Goal: Task Accomplishment & Management: Manage account settings

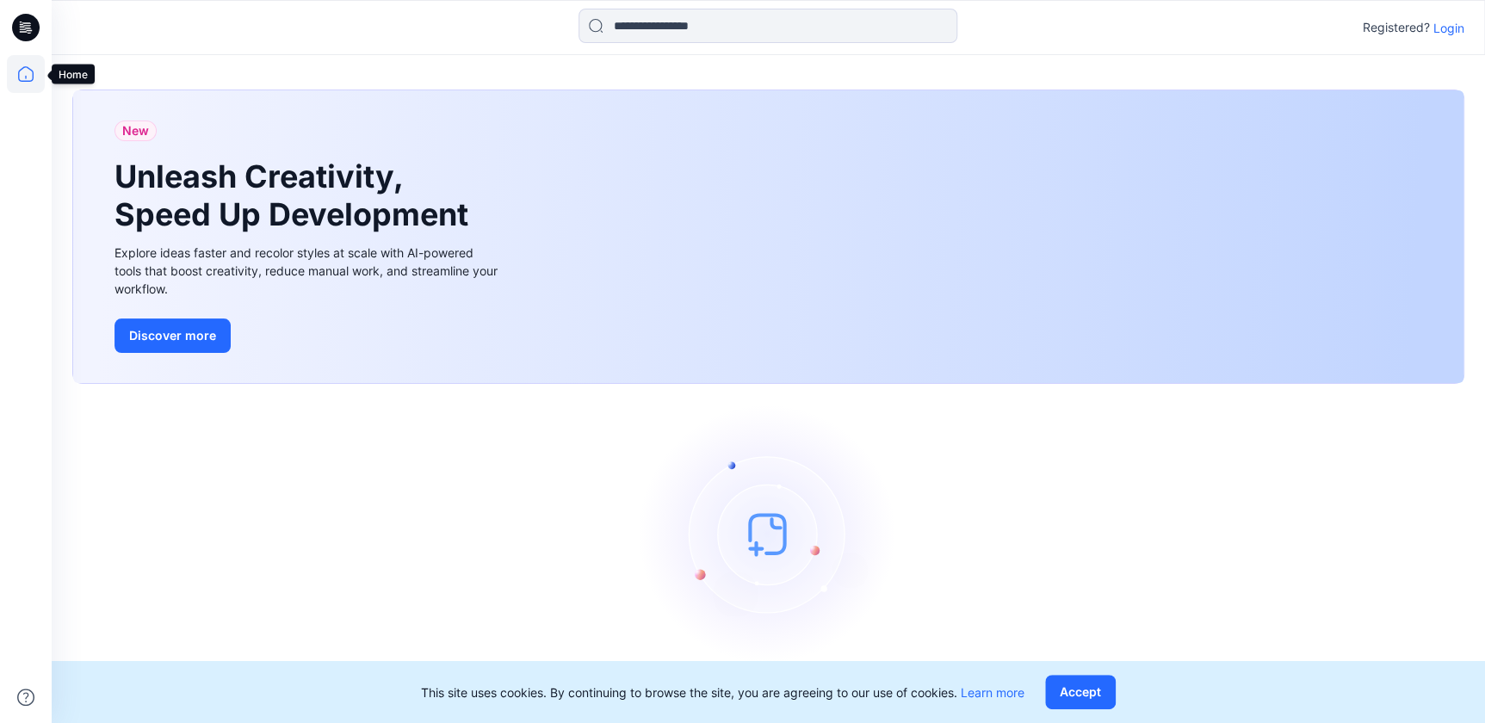
click at [19, 69] on icon at bounding box center [26, 74] width 38 height 38
click at [30, 71] on icon at bounding box center [26, 74] width 38 height 38
click at [30, 72] on icon at bounding box center [26, 74] width 38 height 38
click at [1444, 30] on p "Login" at bounding box center [1448, 28] width 31 height 18
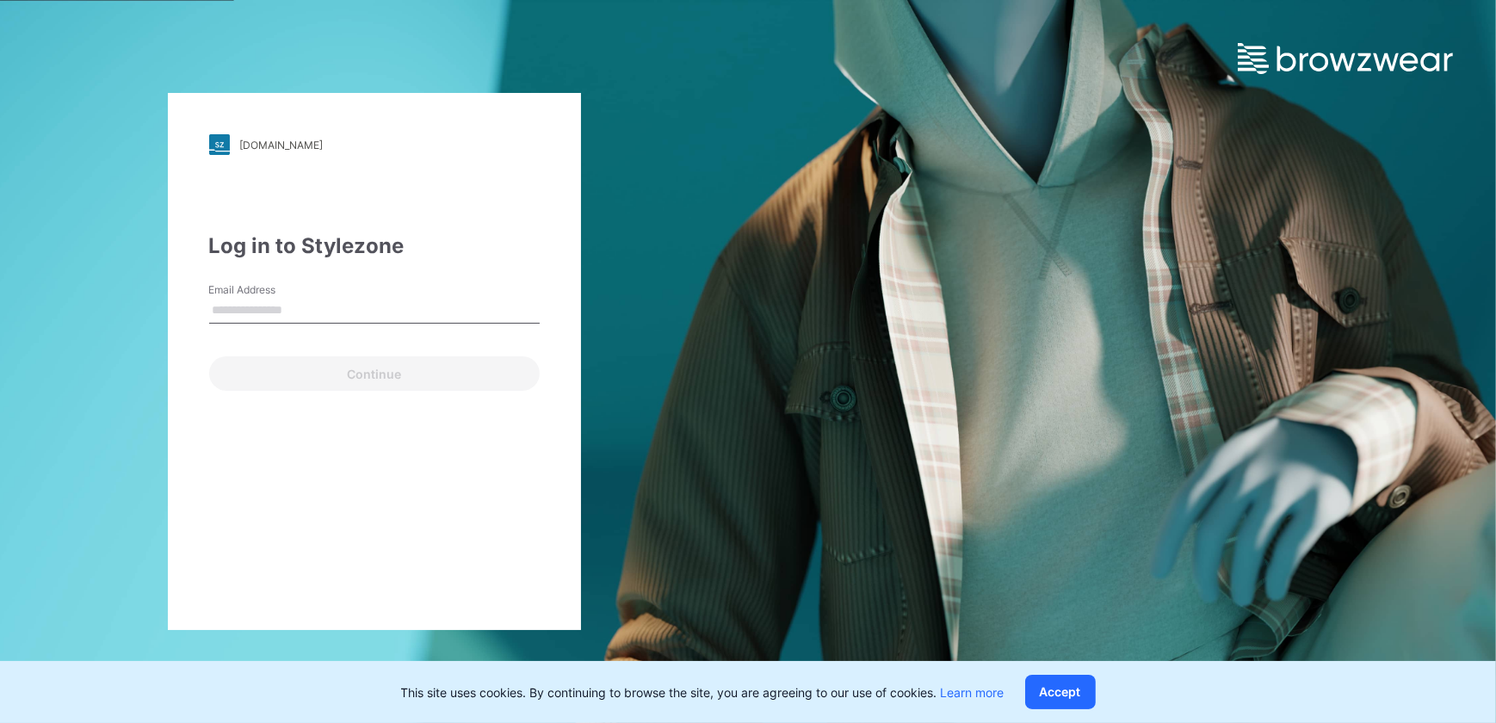
click at [310, 298] on input "Email Address" at bounding box center [374, 311] width 331 height 26
type input "**********"
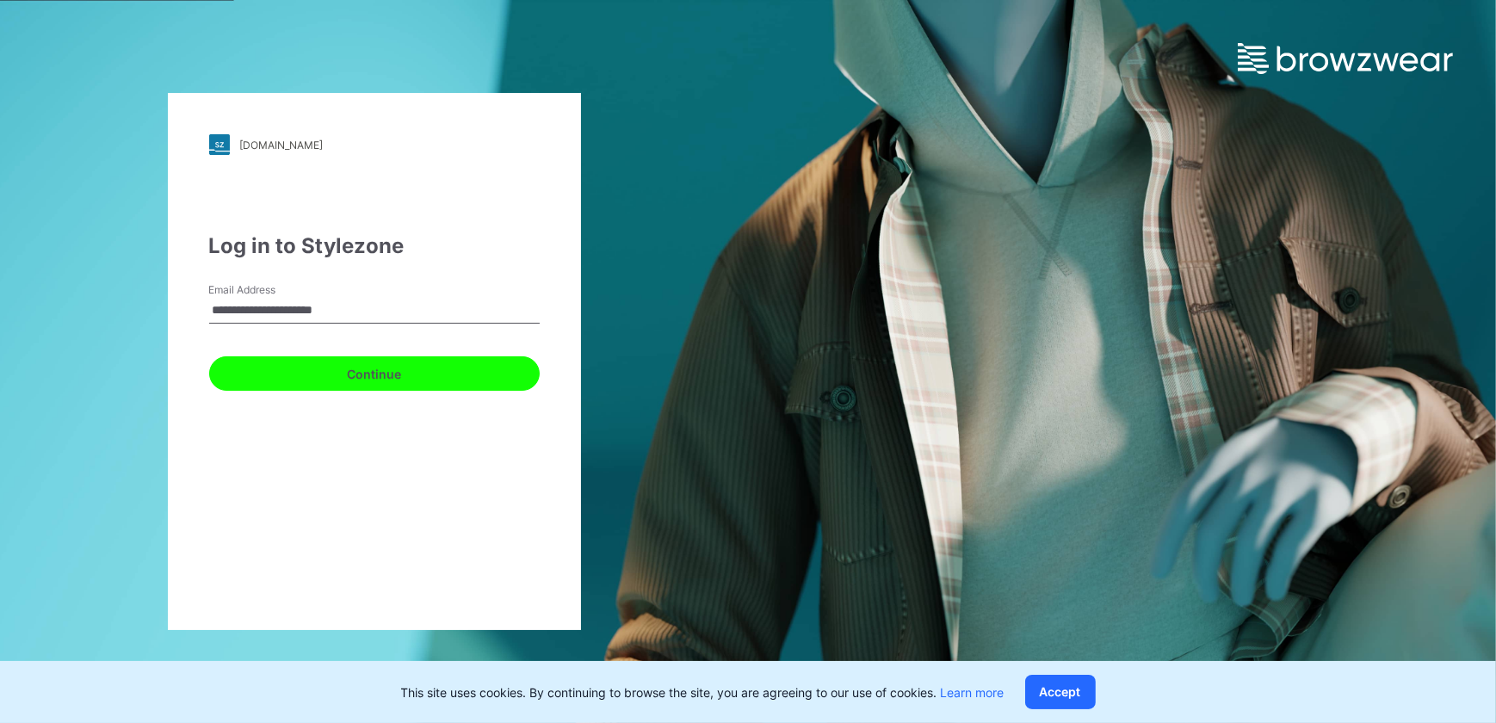
click at [382, 376] on button "Continue" at bounding box center [374, 373] width 331 height 34
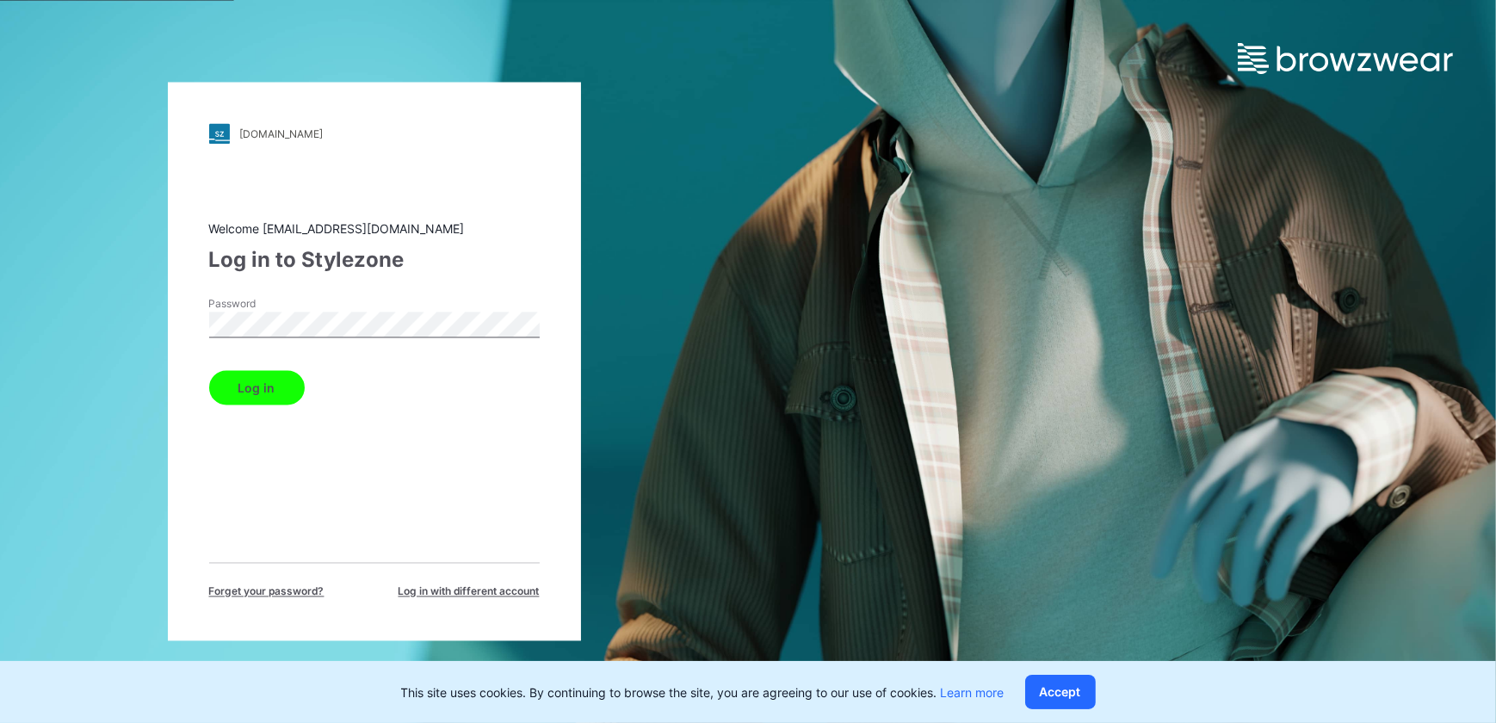
click at [240, 389] on button "Log in" at bounding box center [257, 388] width 96 height 34
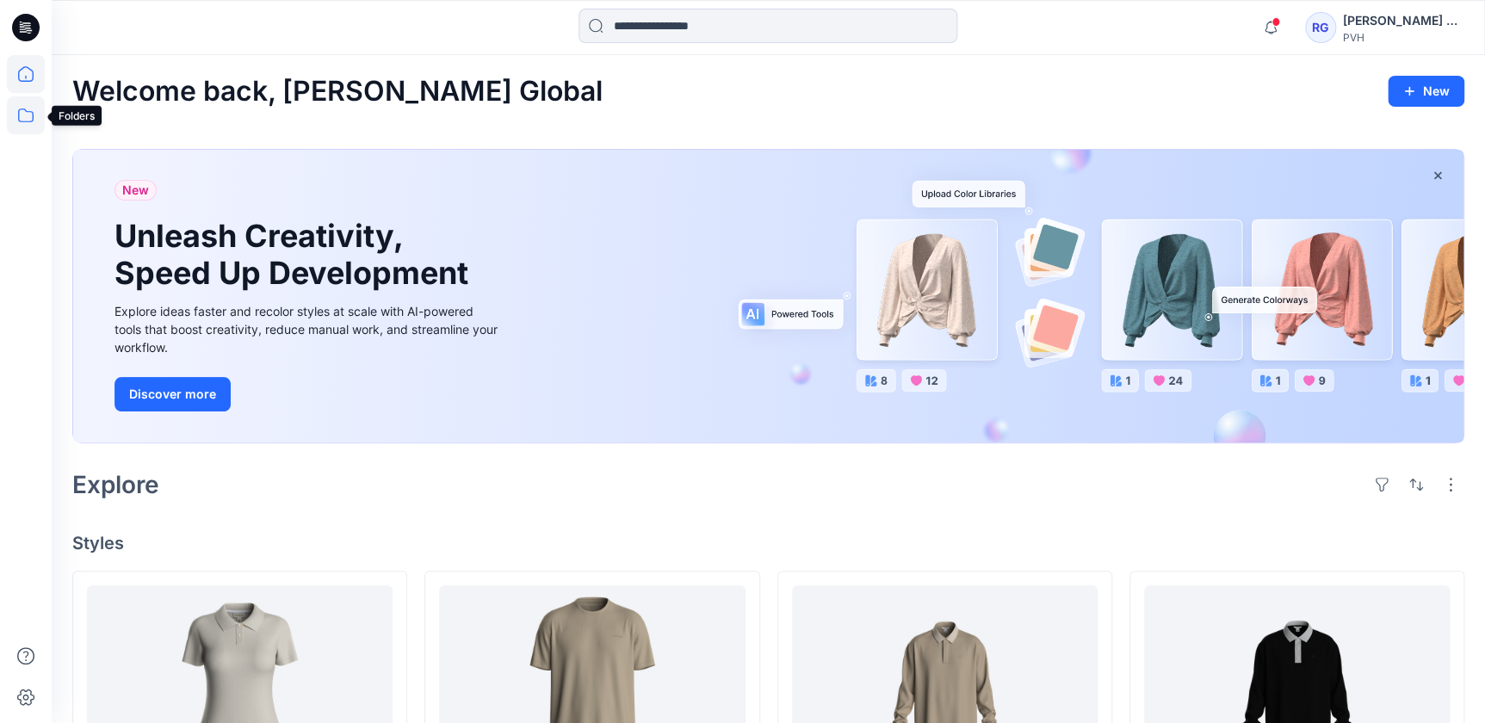
click at [25, 121] on icon at bounding box center [26, 115] width 38 height 38
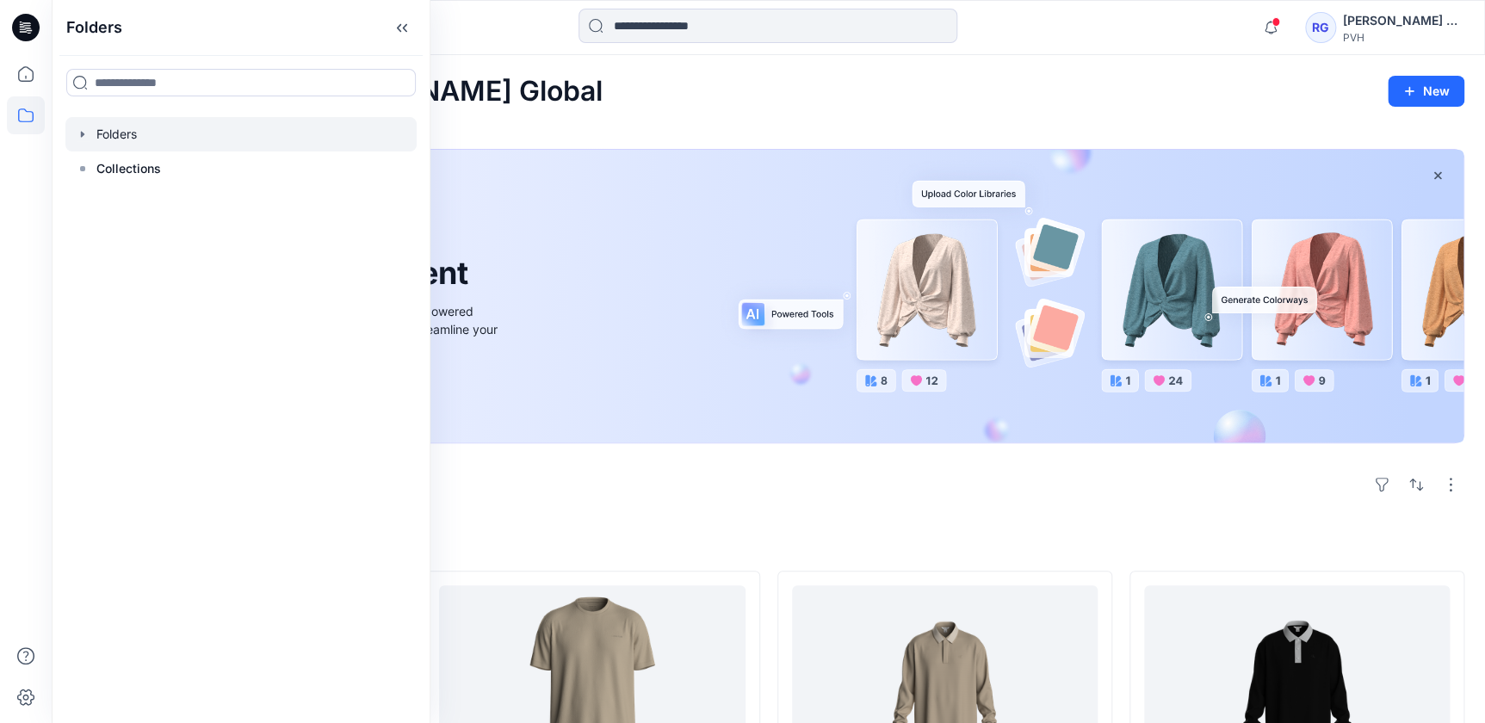
click at [82, 132] on icon "button" at bounding box center [82, 134] width 3 height 6
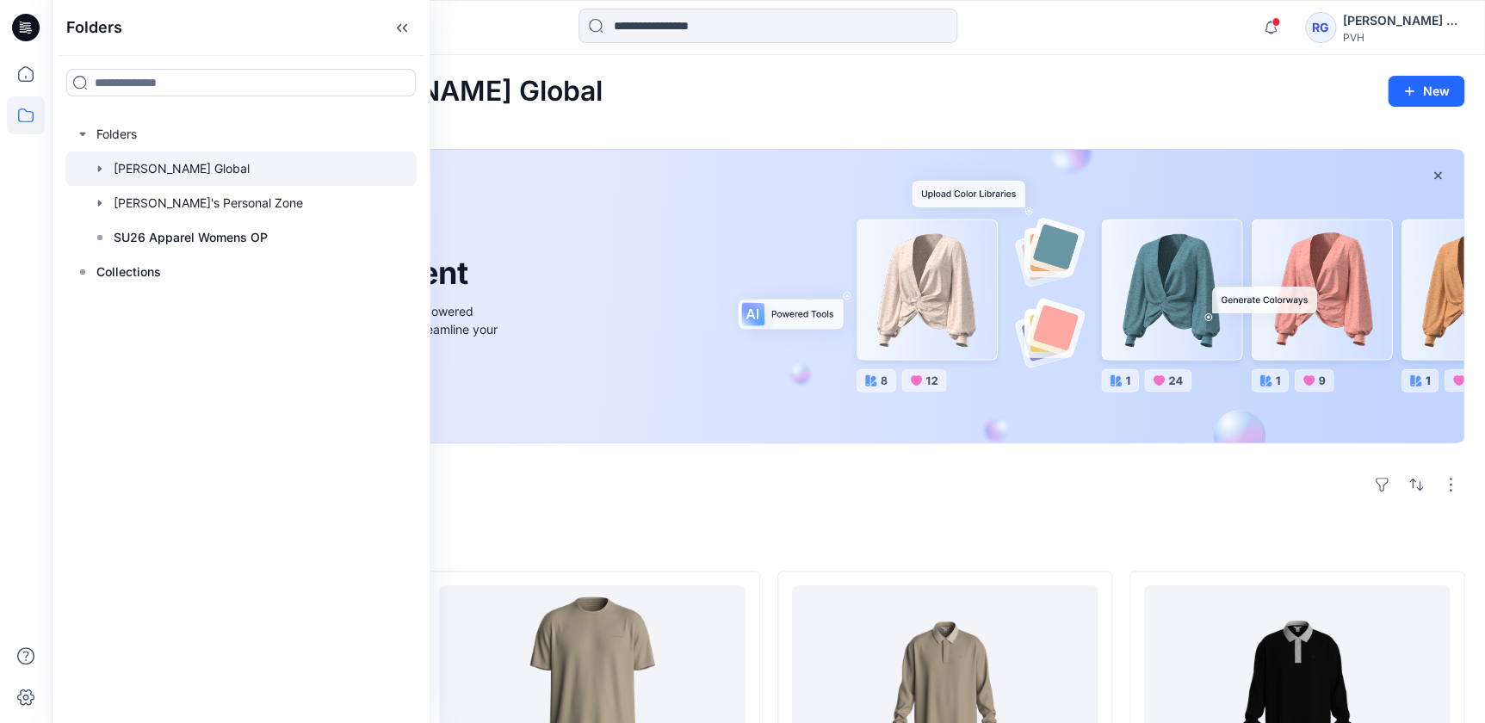
click at [96, 170] on icon "button" at bounding box center [100, 169] width 14 height 14
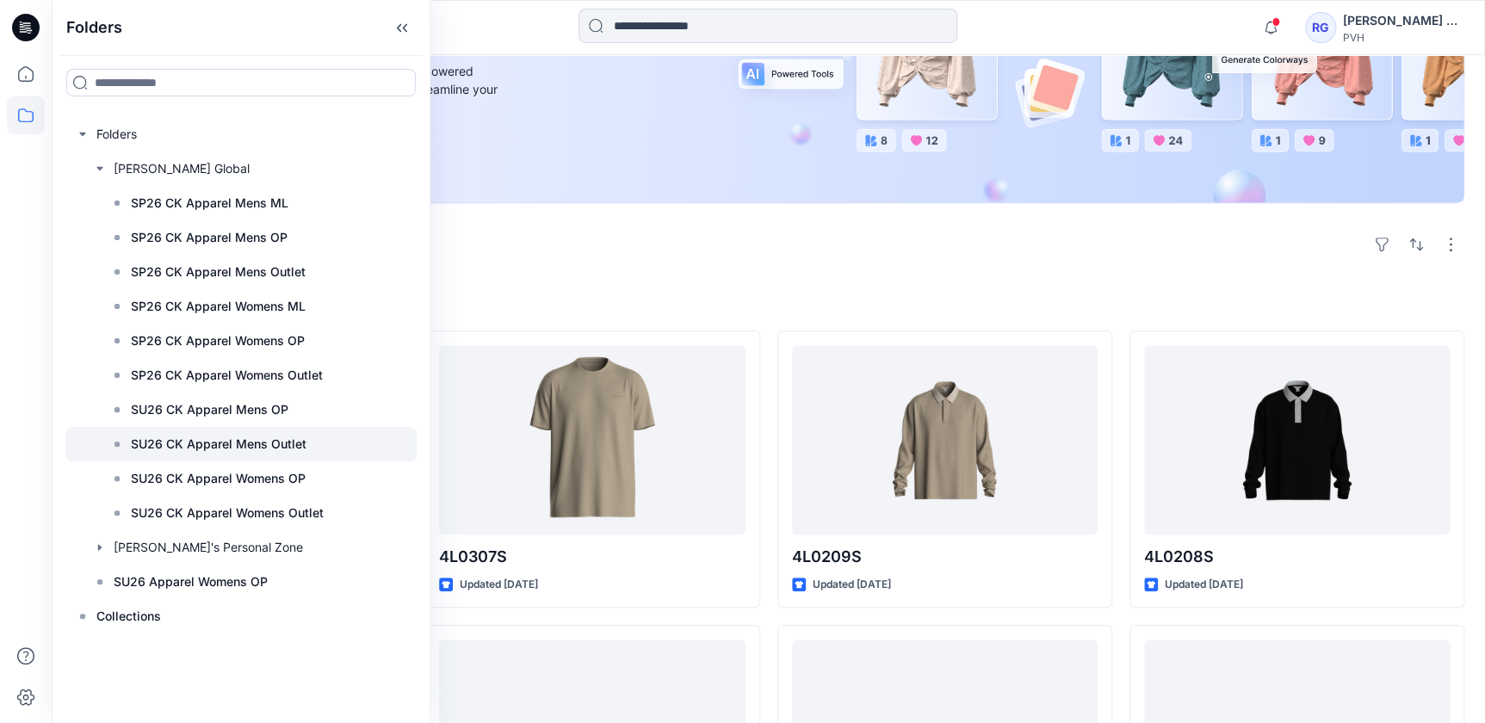
scroll to position [234, 0]
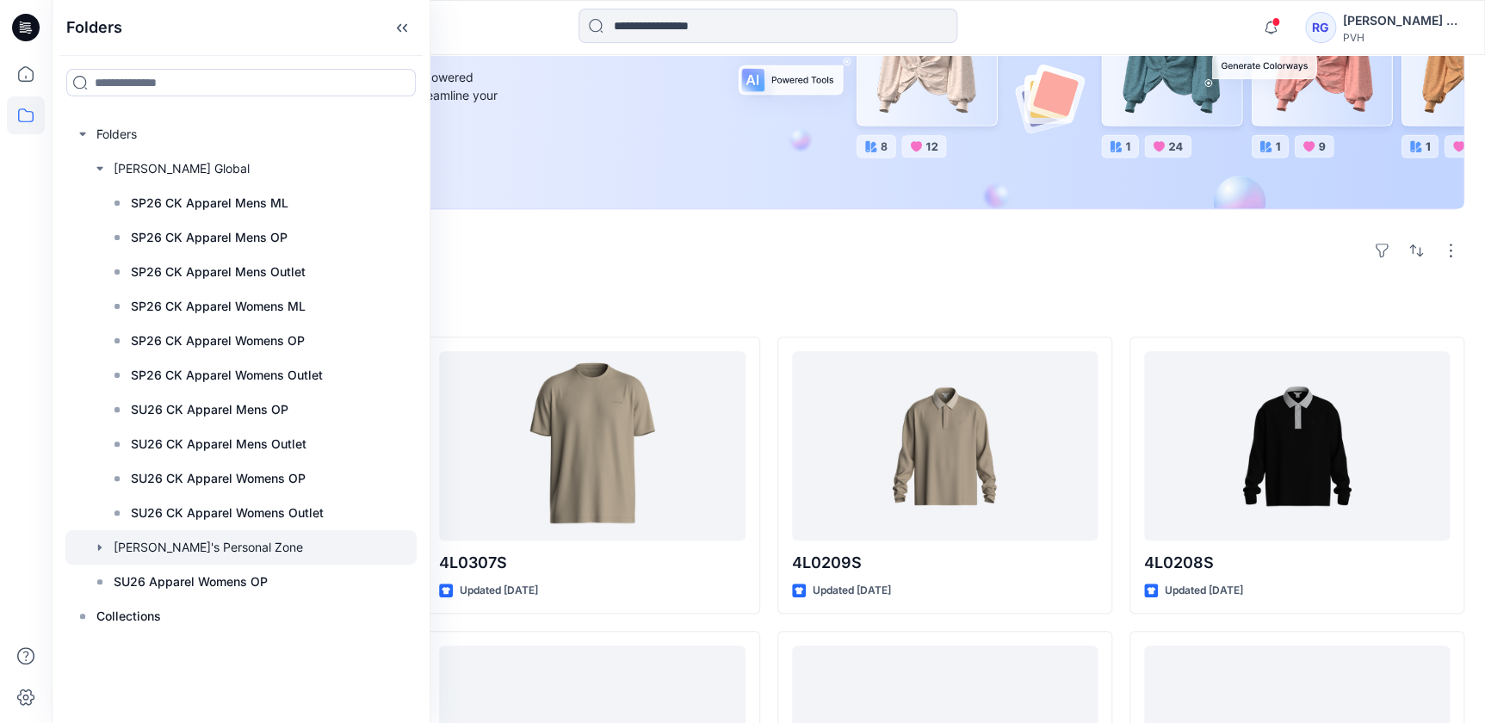
click at [99, 543] on icon "button" at bounding box center [100, 548] width 14 height 14
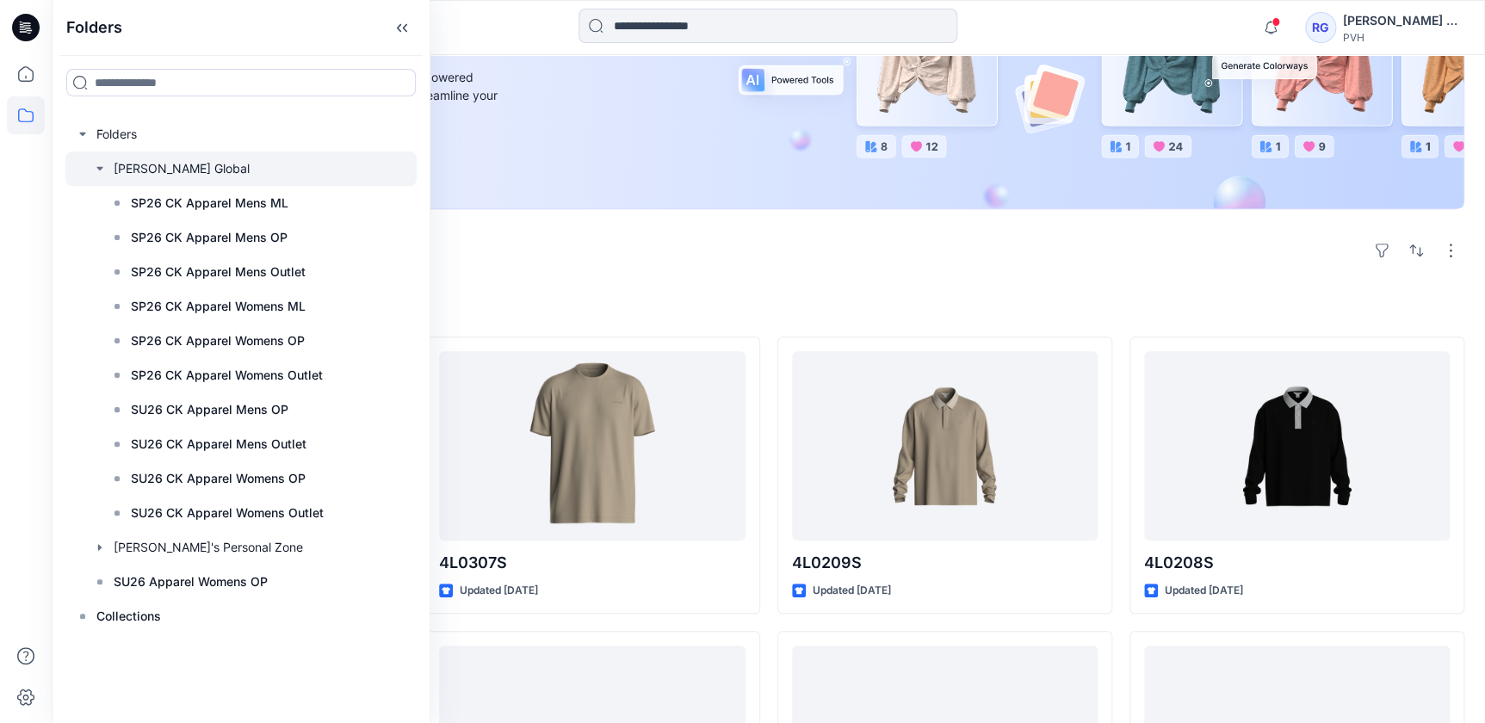
scroll to position [216, 0]
